Goal: Check status: Check status

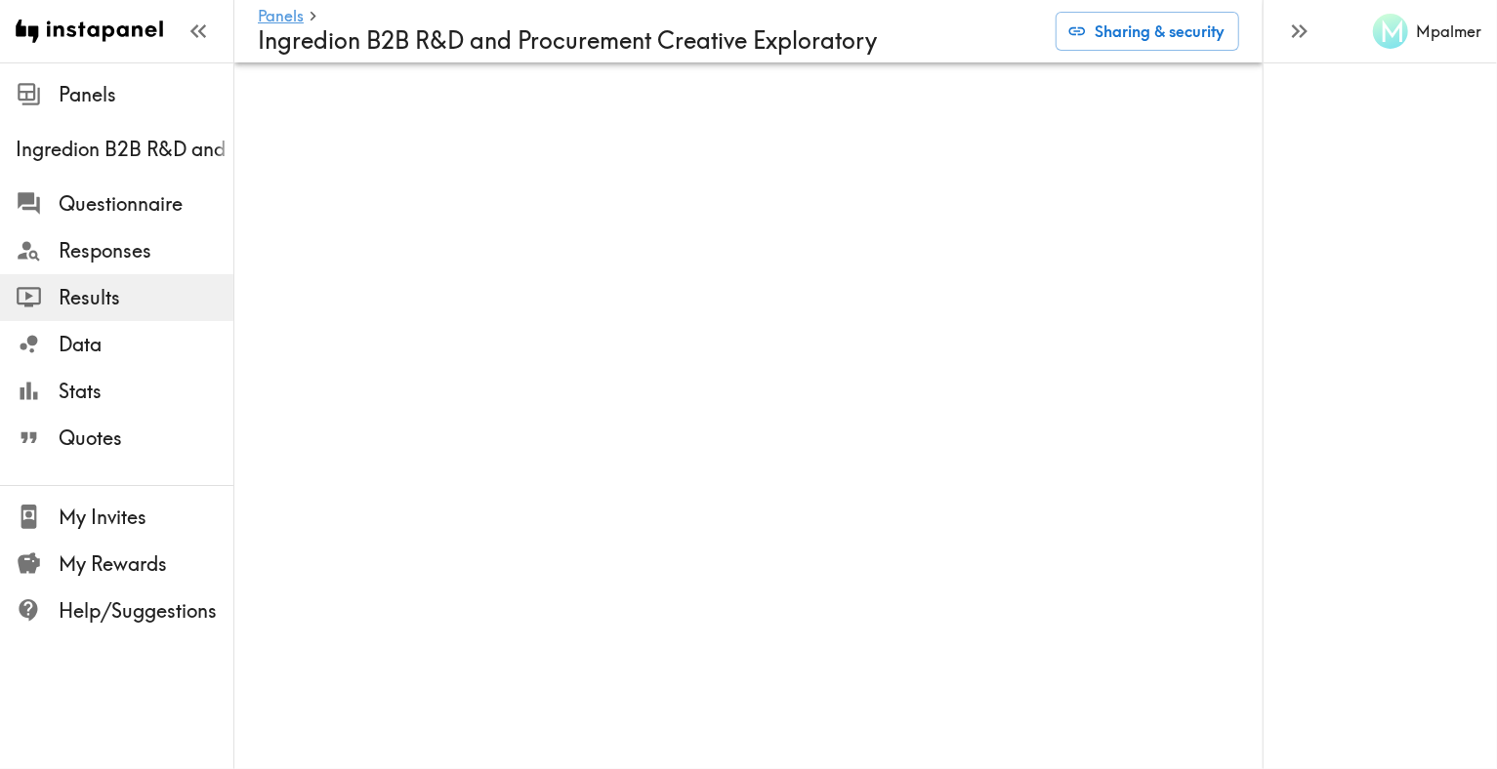
click at [82, 295] on span "Results" at bounding box center [146, 297] width 175 height 27
